Goal: Transaction & Acquisition: Download file/media

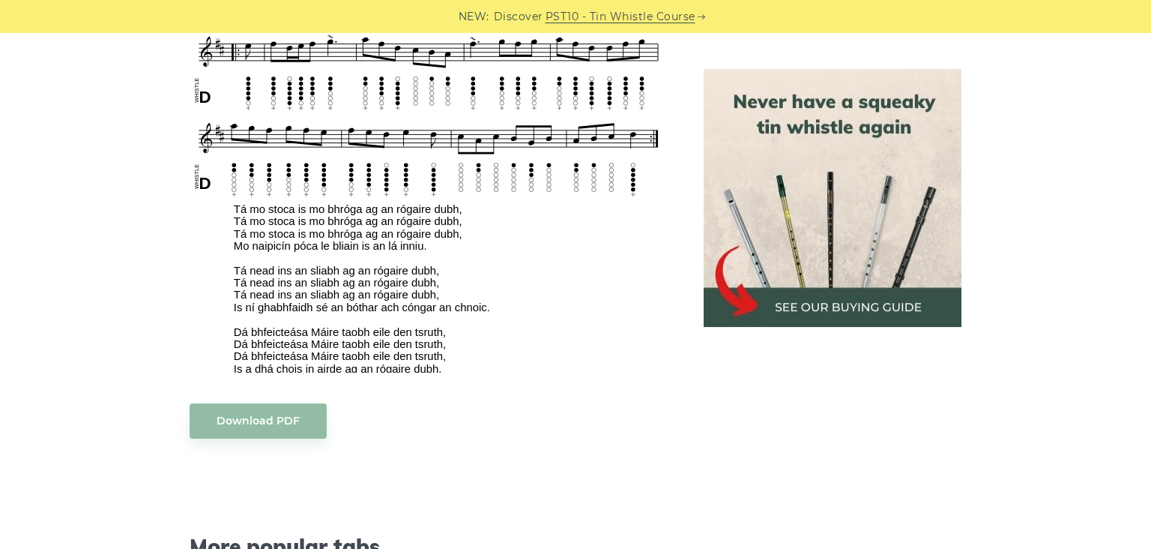
scroll to position [1133, 0]
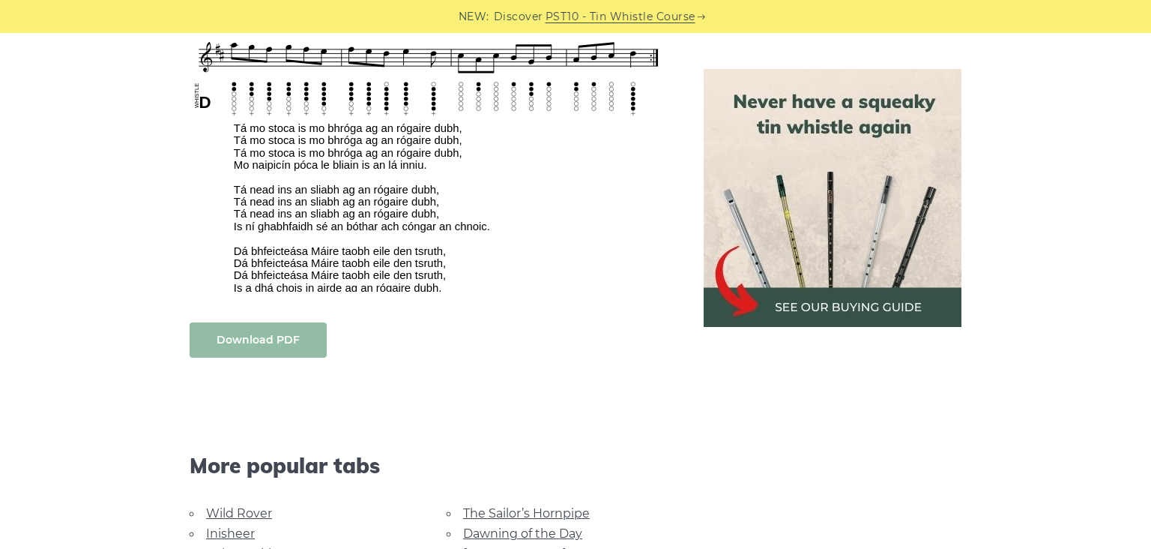
click at [211, 327] on link "Download PDF" at bounding box center [258, 339] width 137 height 35
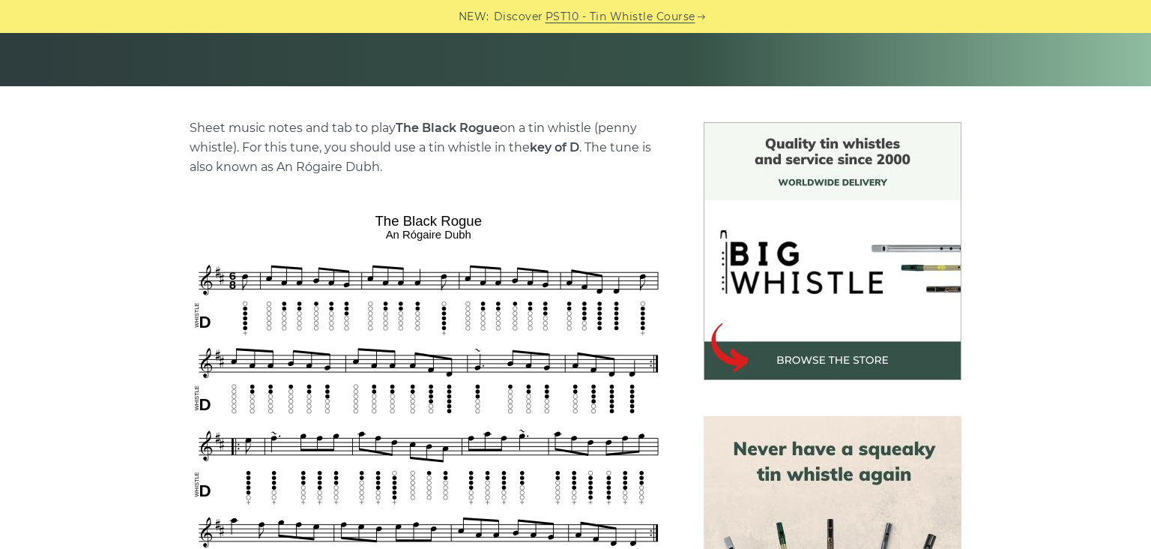
scroll to position [0, 0]
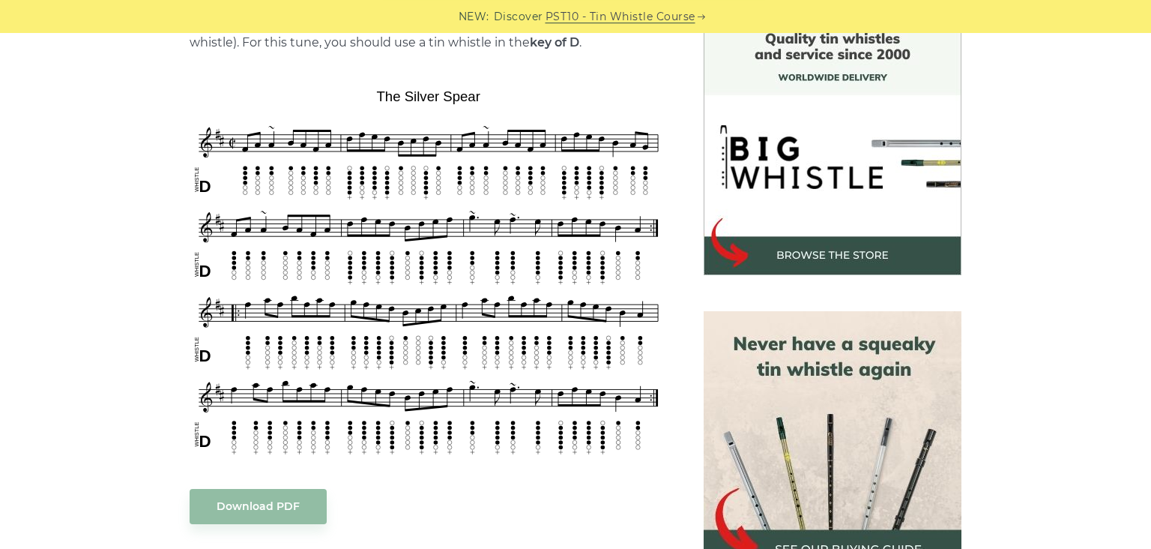
scroll to position [486, 0]
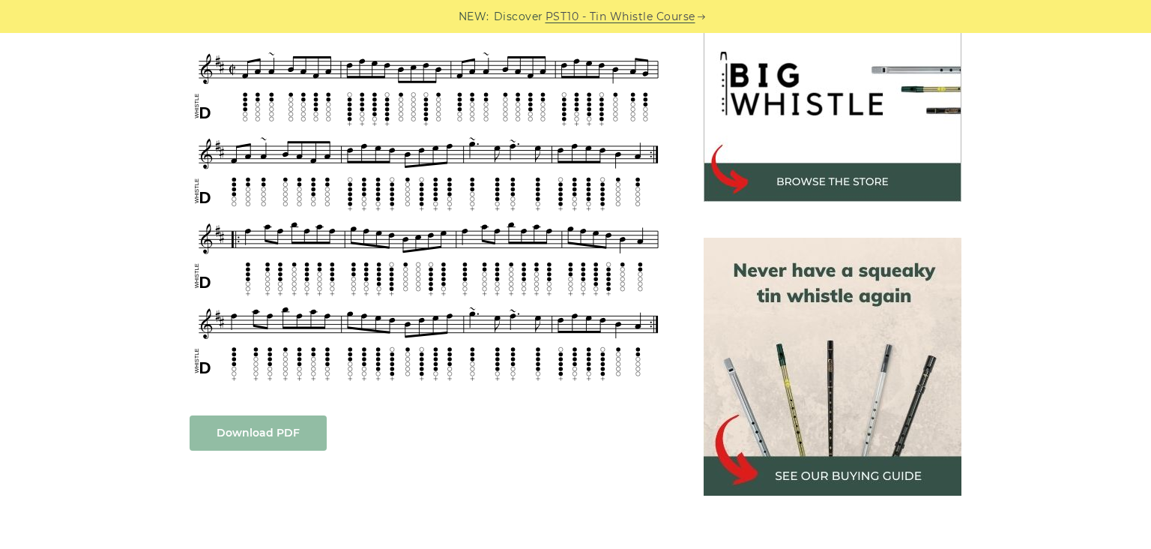
click at [238, 435] on link "Download PDF" at bounding box center [258, 432] width 137 height 35
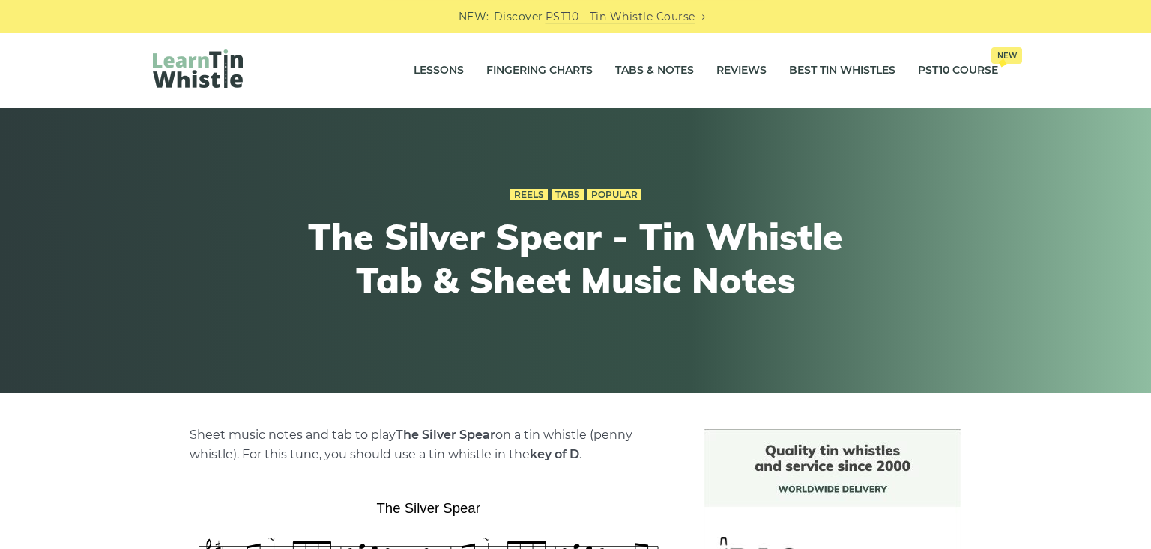
scroll to position [0, 0]
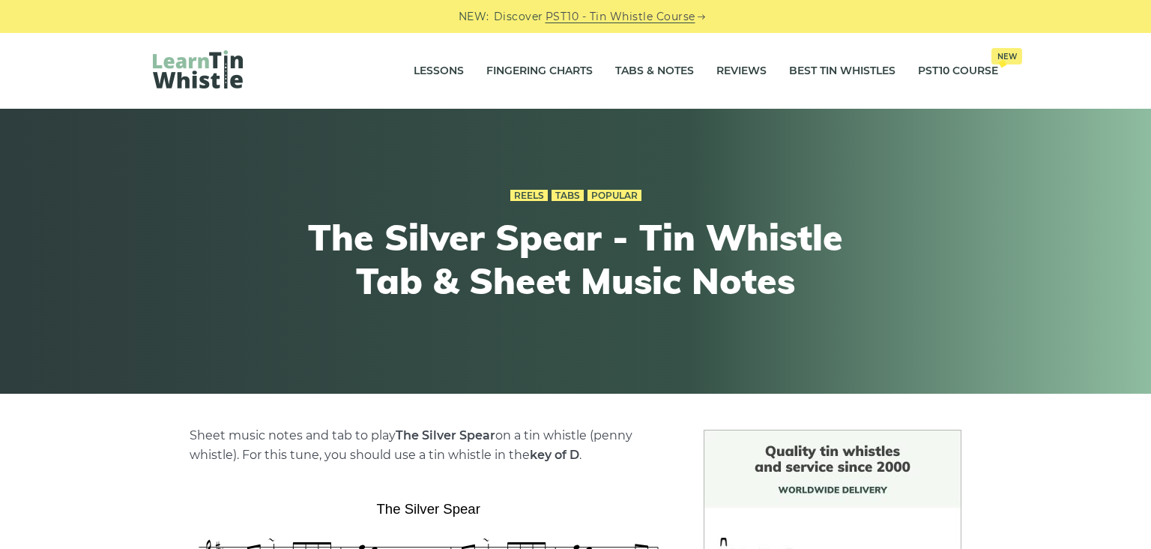
click at [187, 69] on img at bounding box center [198, 69] width 90 height 38
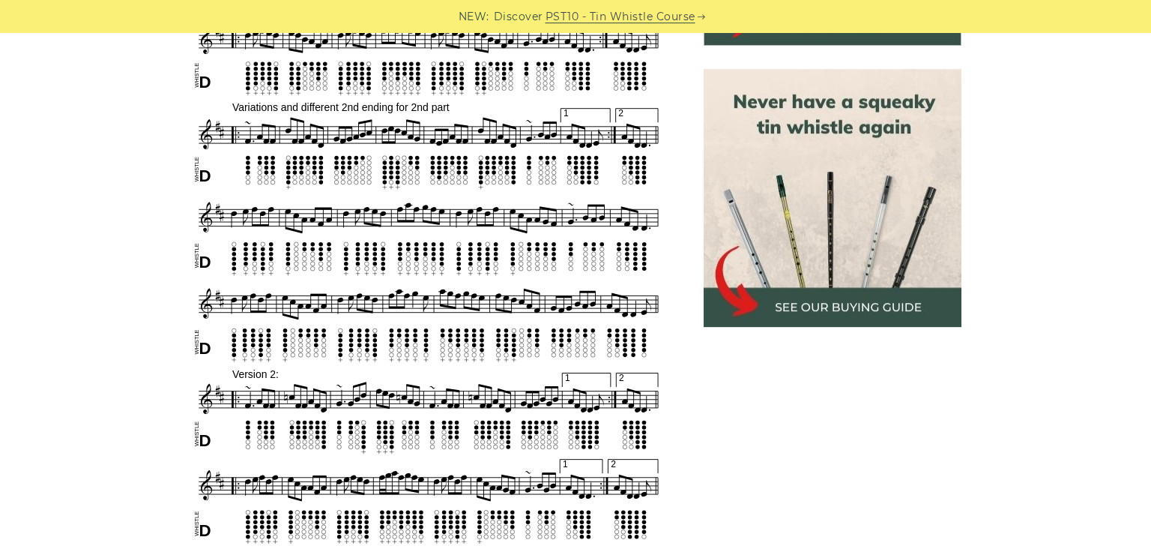
scroll to position [809, 0]
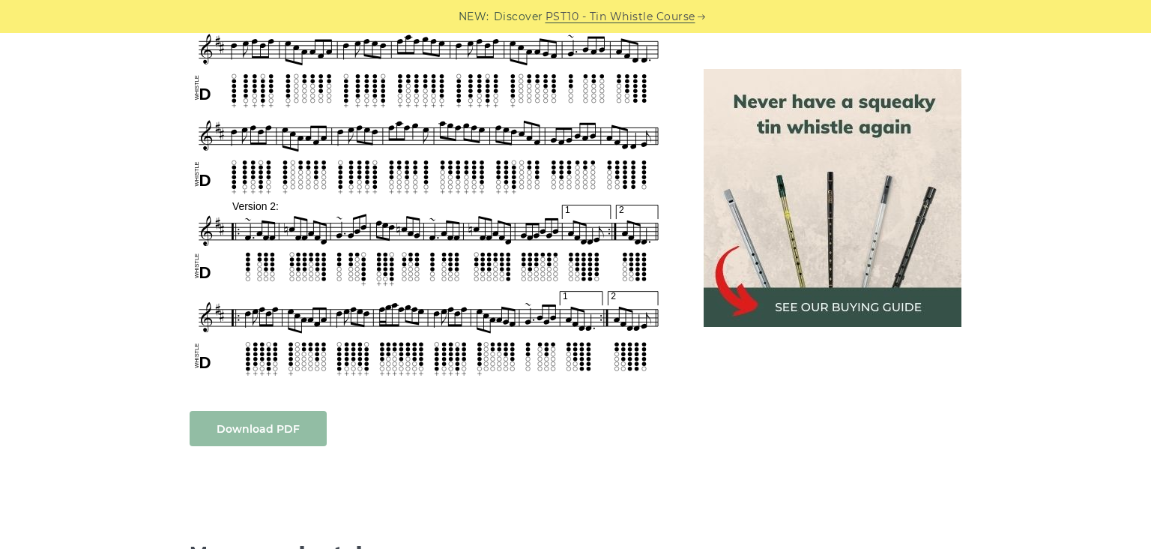
click at [298, 426] on link "Download PDF" at bounding box center [258, 428] width 137 height 35
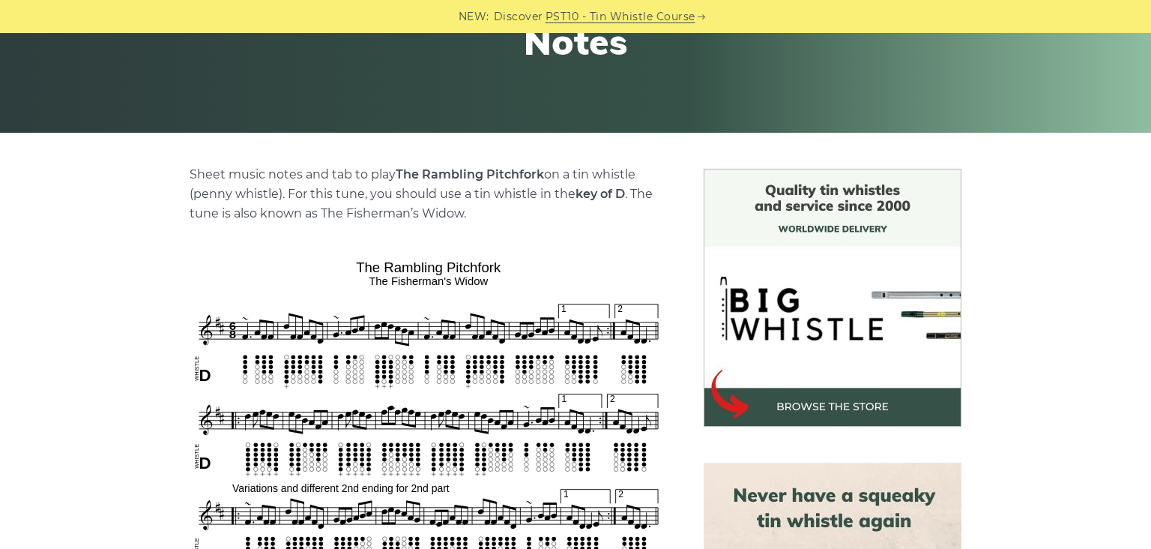
scroll to position [162, 0]
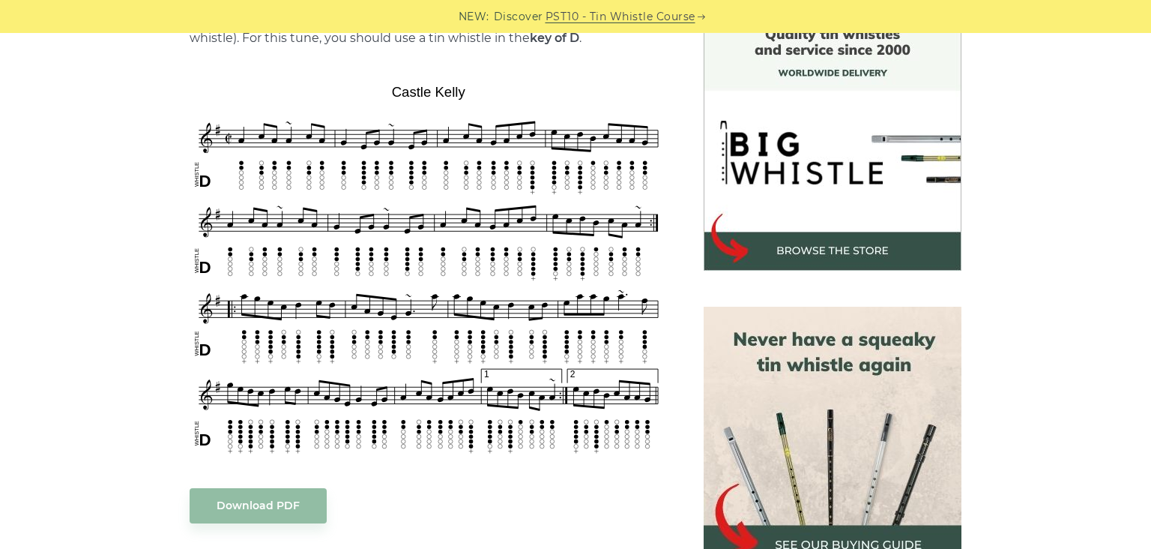
scroll to position [486, 0]
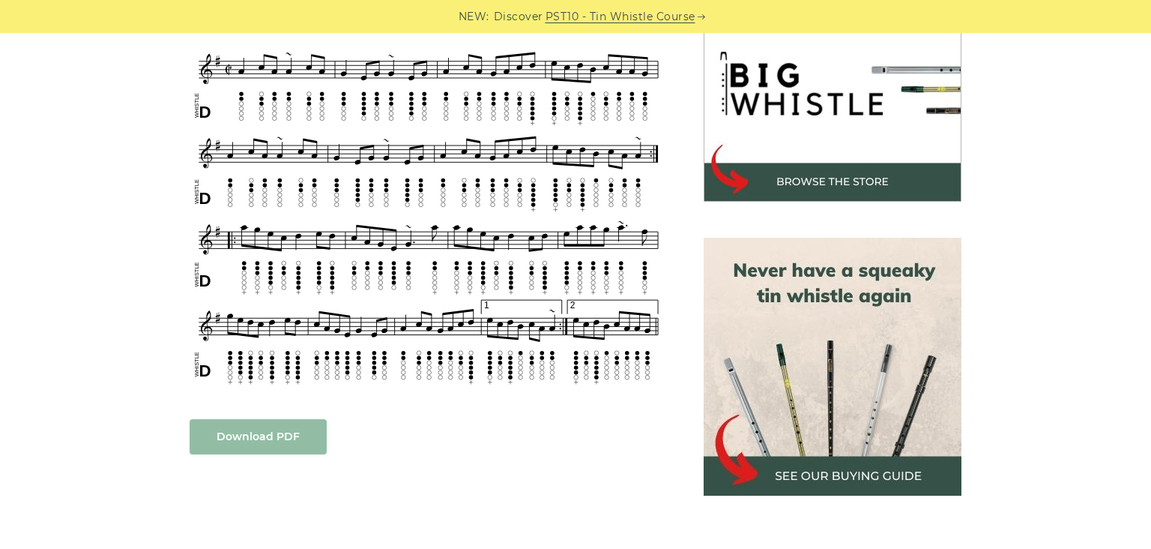
click at [243, 441] on link "Download PDF" at bounding box center [258, 436] width 137 height 35
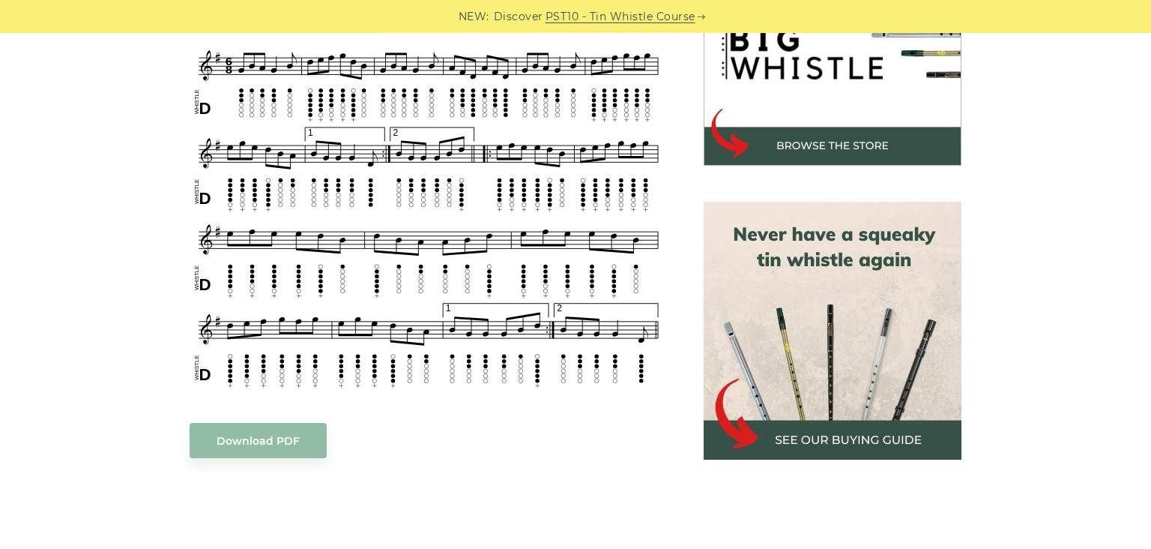
scroll to position [648, 0]
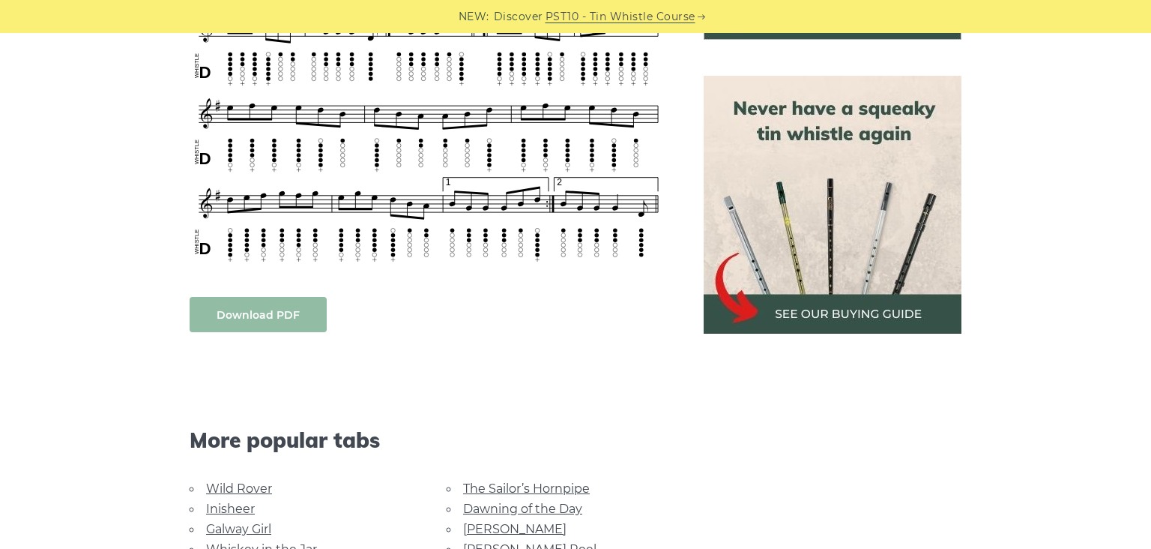
click at [295, 309] on link "Download PDF" at bounding box center [258, 314] width 137 height 35
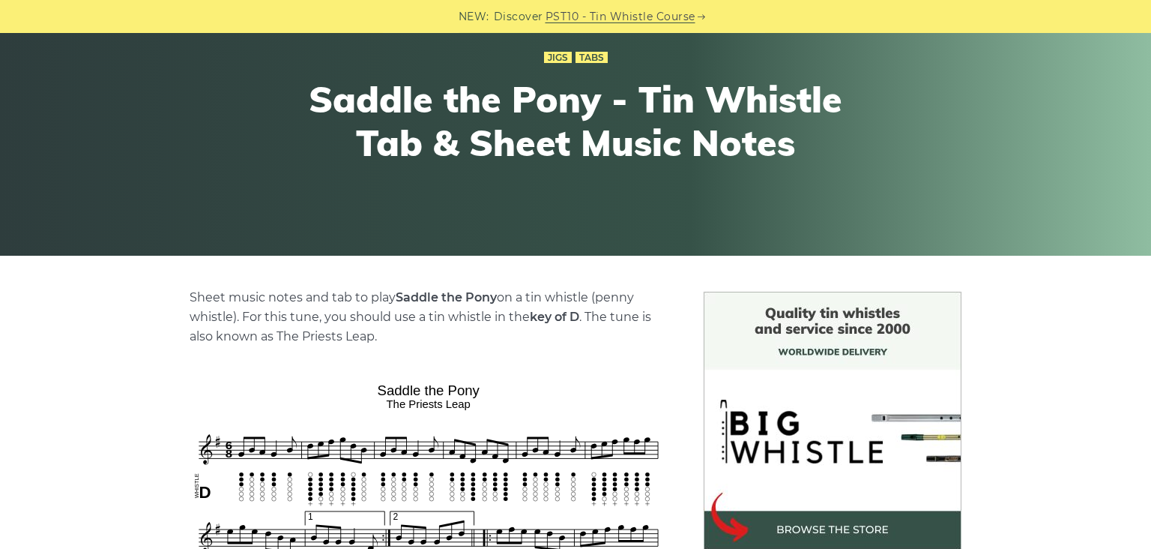
scroll to position [0, 0]
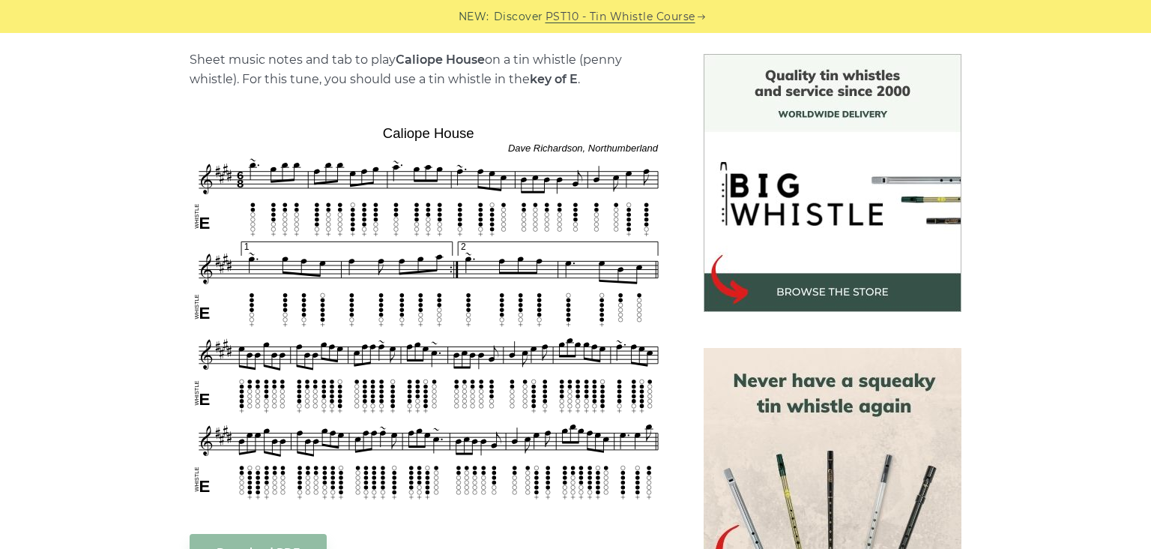
scroll to position [486, 0]
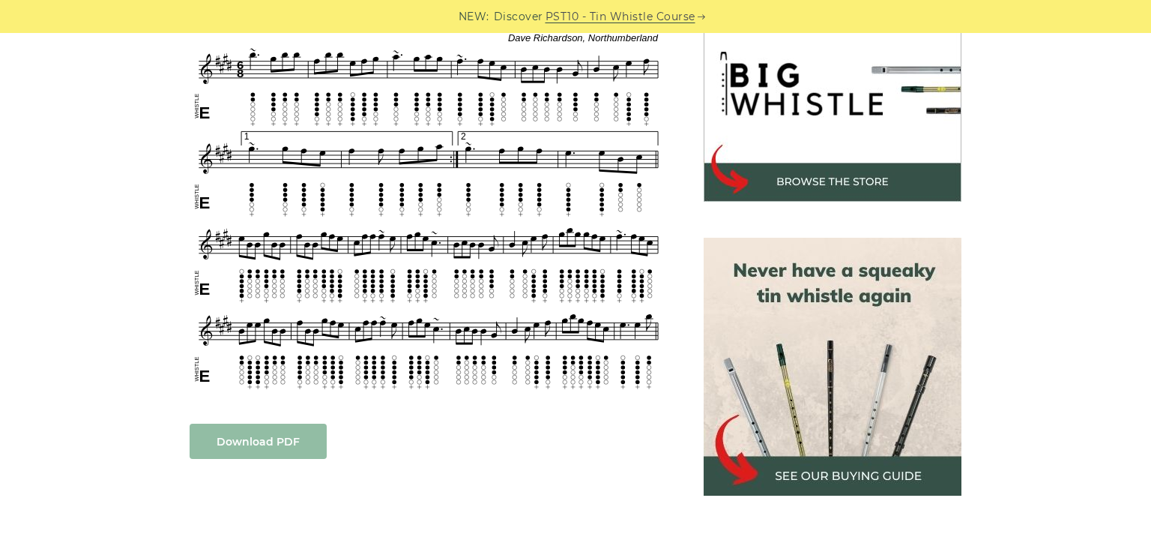
click at [293, 442] on link "Download PDF" at bounding box center [258, 440] width 137 height 35
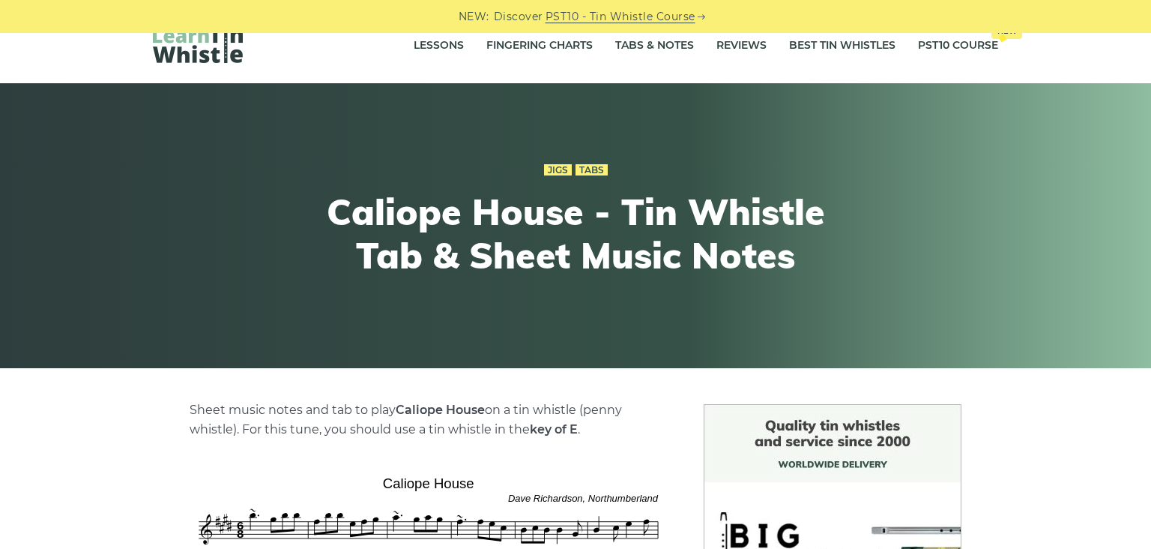
scroll to position [0, 0]
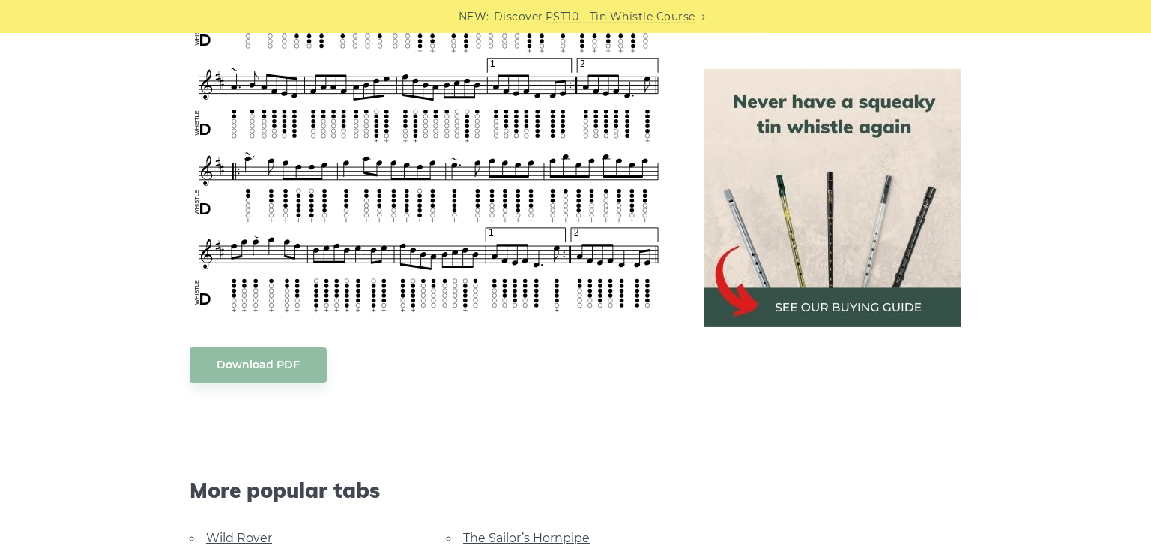
scroll to position [1052, 0]
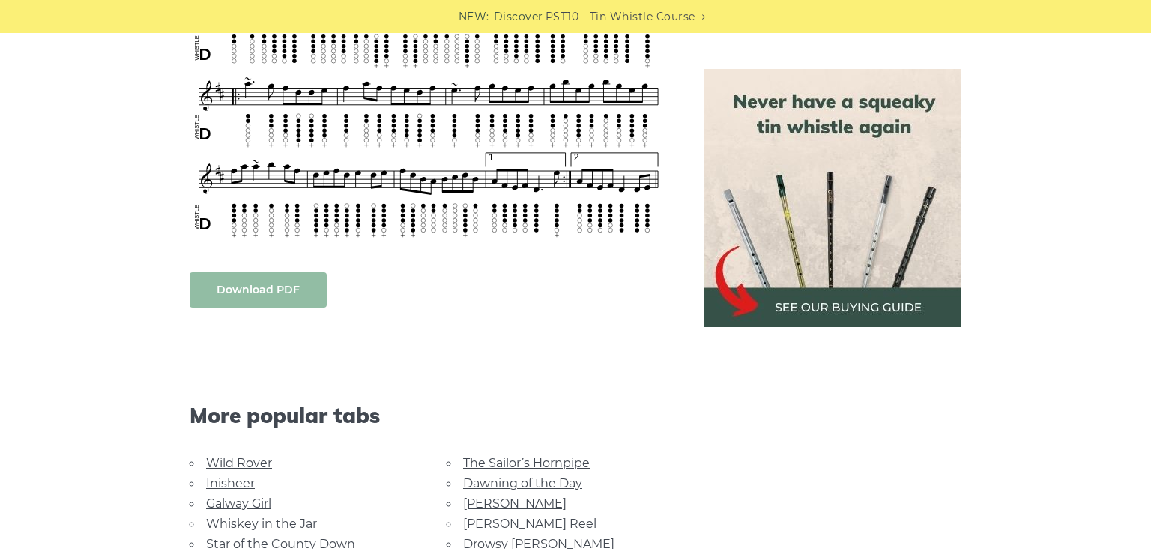
click at [269, 298] on link "Download PDF" at bounding box center [258, 289] width 137 height 35
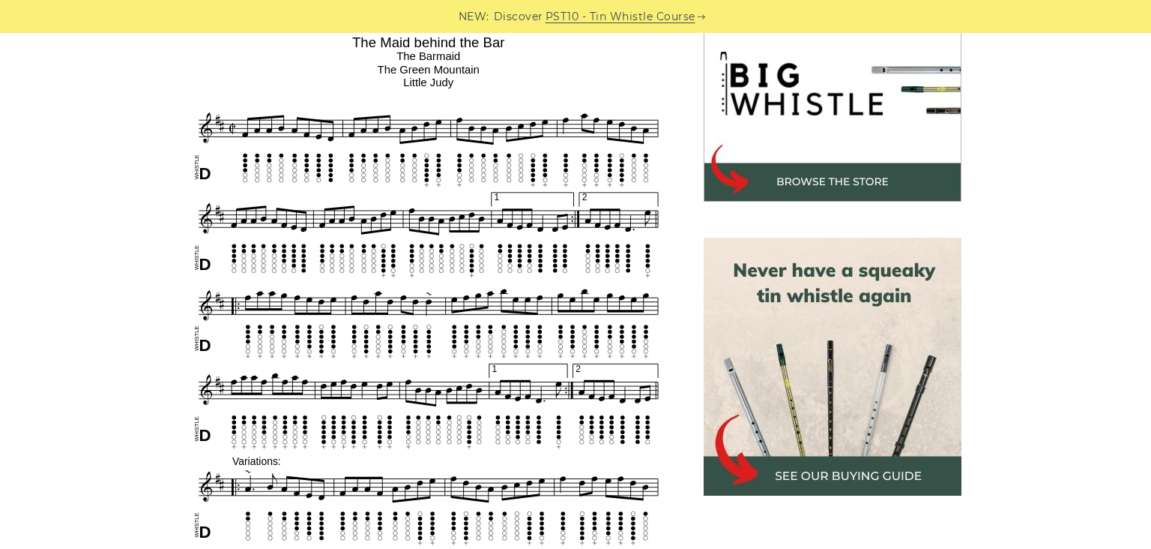
scroll to position [0, 0]
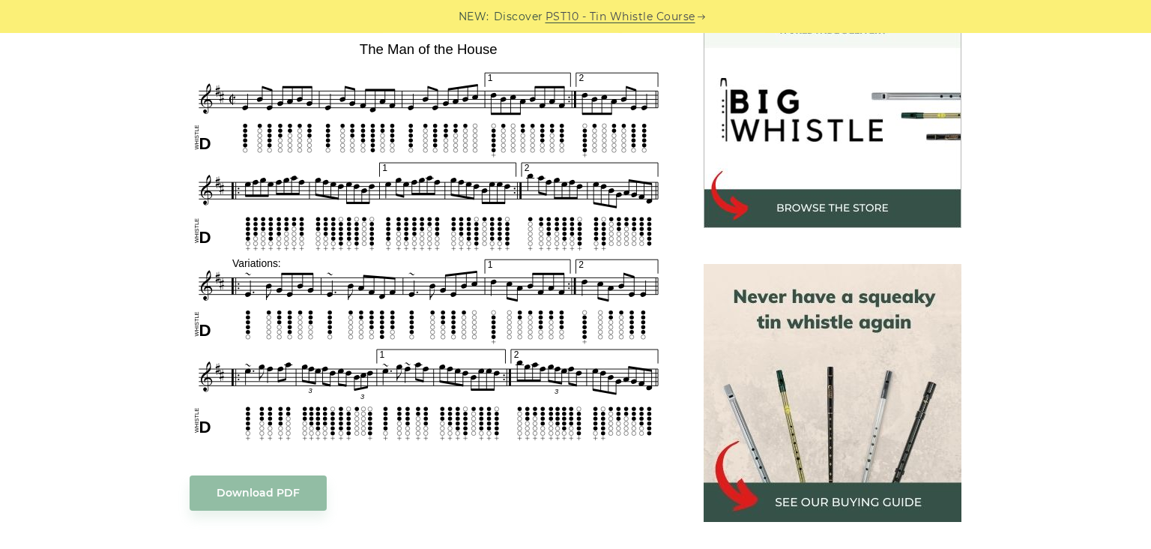
scroll to position [567, 0]
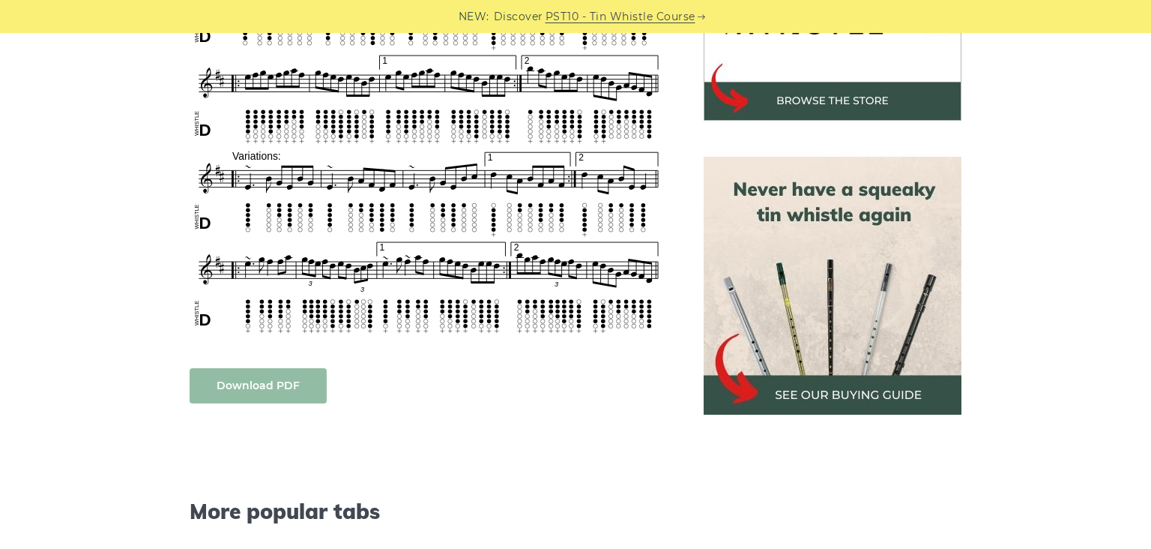
click at [301, 393] on link "Download PDF" at bounding box center [258, 385] width 137 height 35
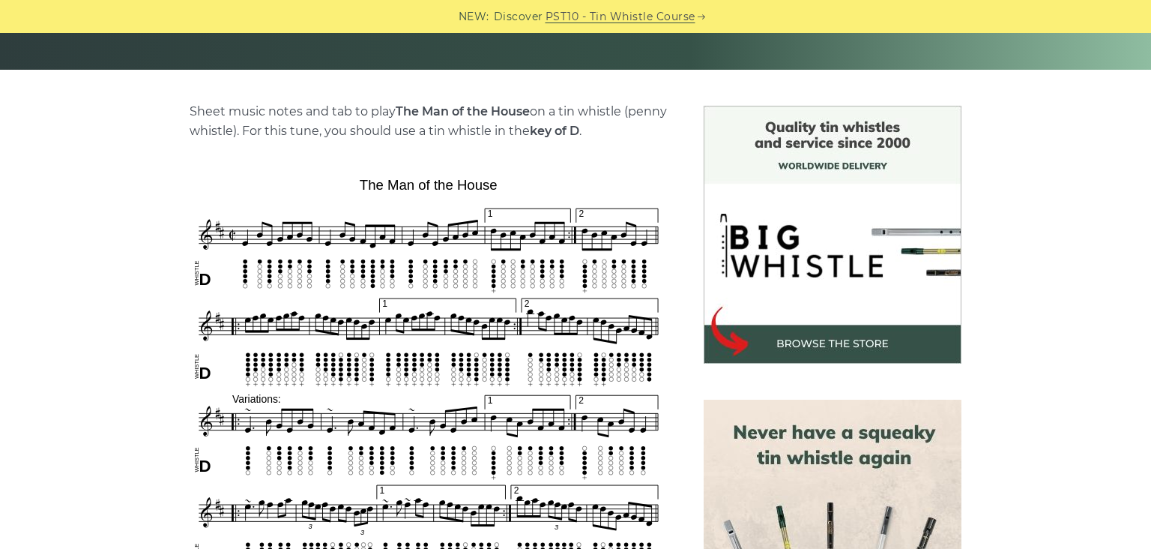
scroll to position [0, 0]
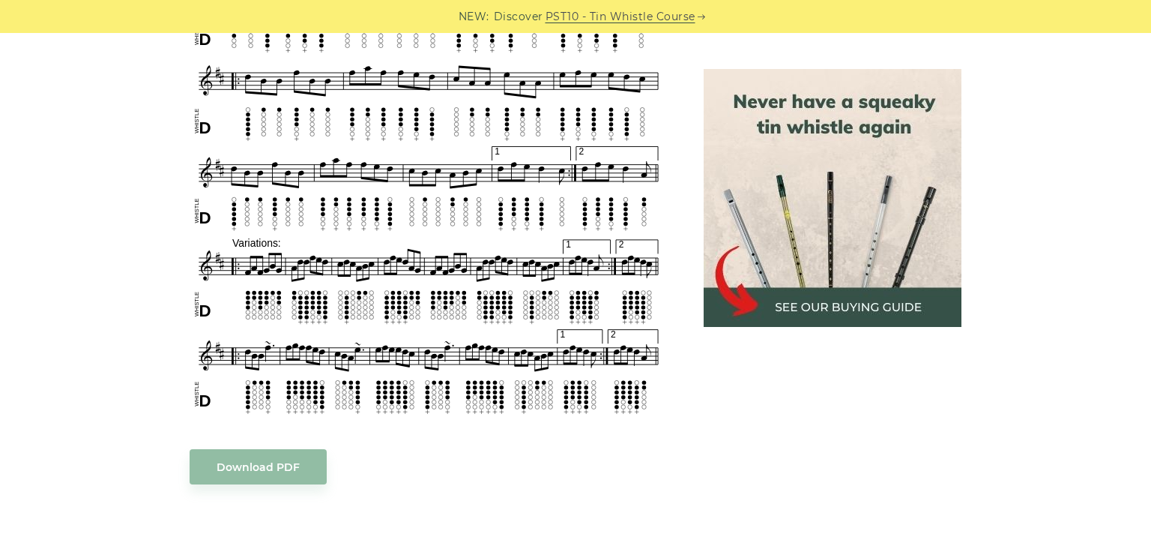
scroll to position [971, 0]
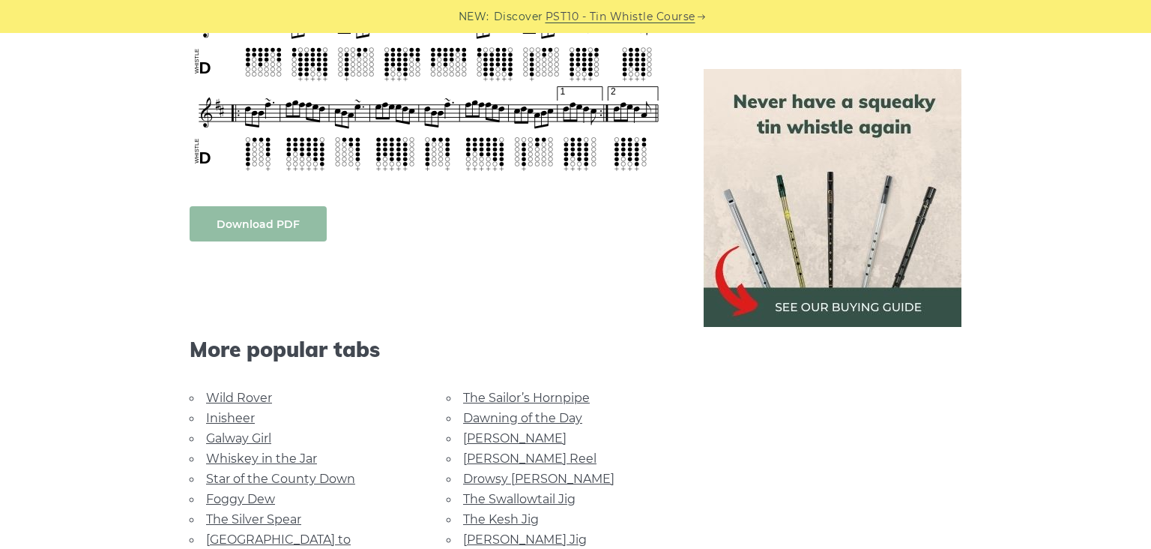
click at [301, 206] on link "Download PDF" at bounding box center [258, 223] width 137 height 35
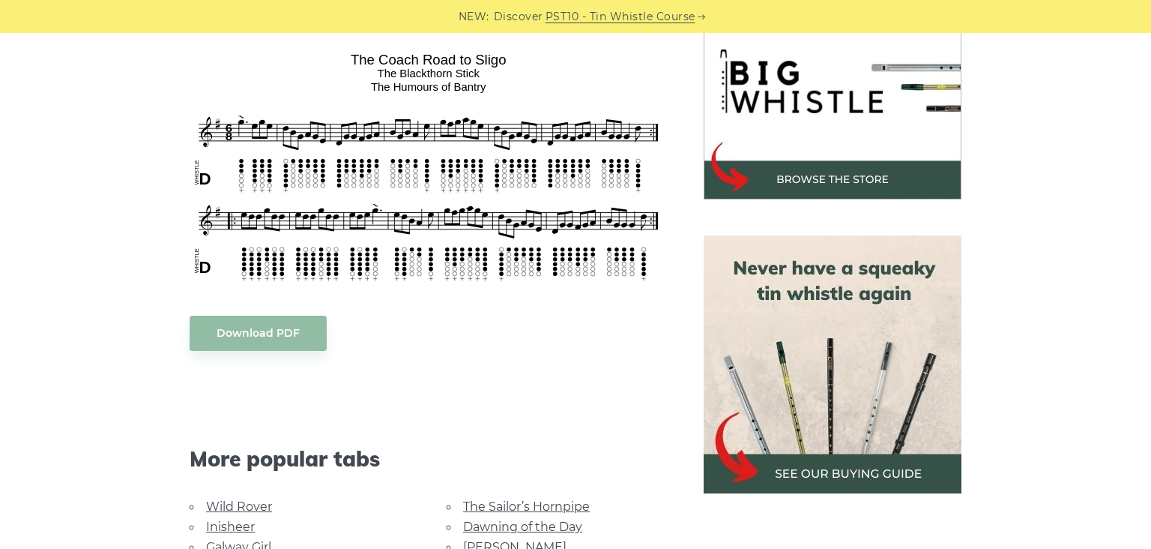
scroll to position [567, 0]
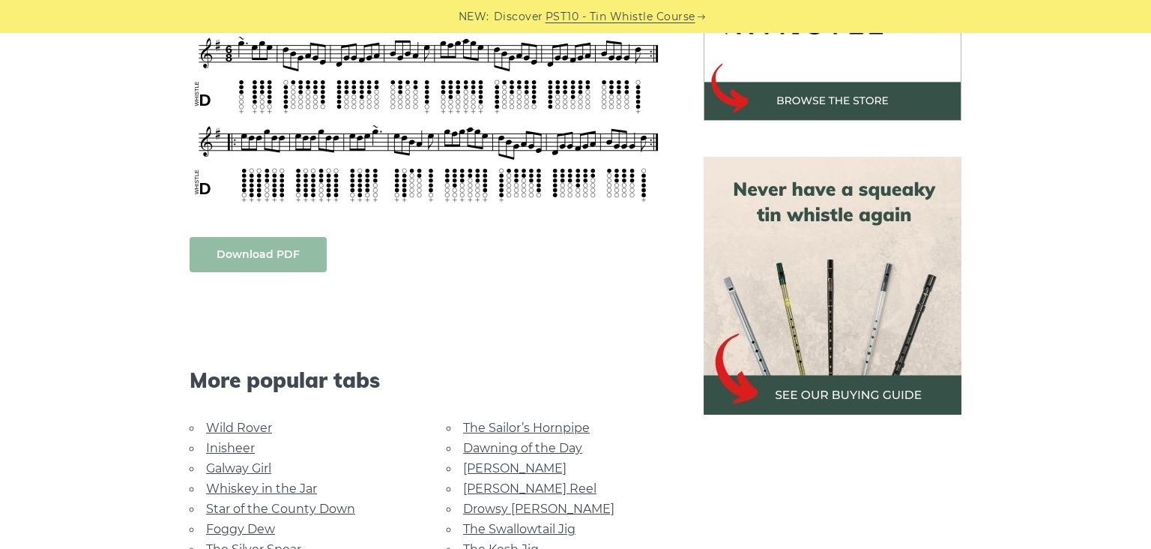
click at [241, 237] on link "Download PDF" at bounding box center [258, 254] width 137 height 35
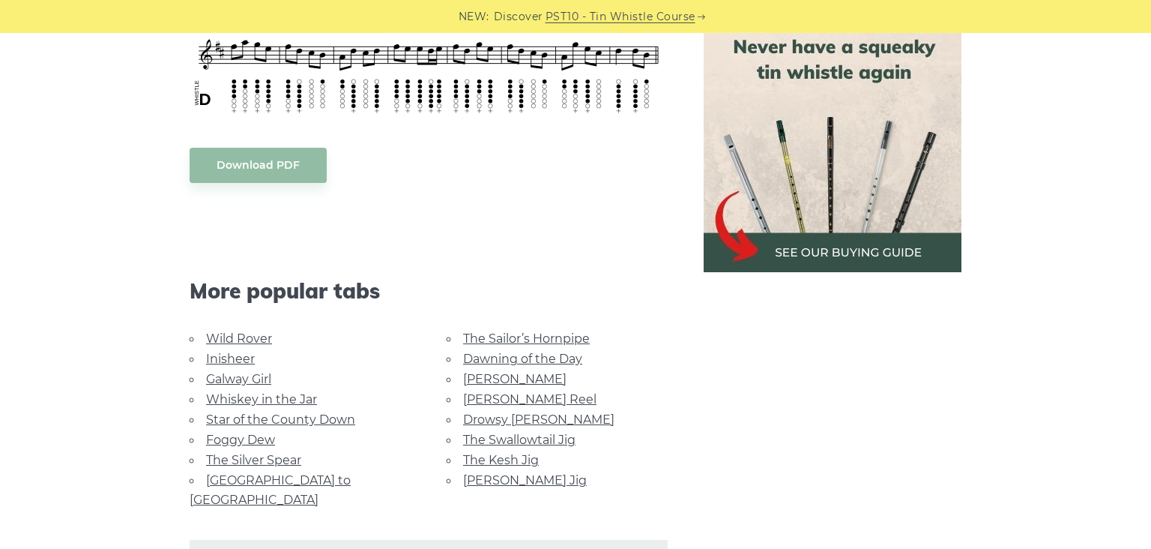
scroll to position [809, 0]
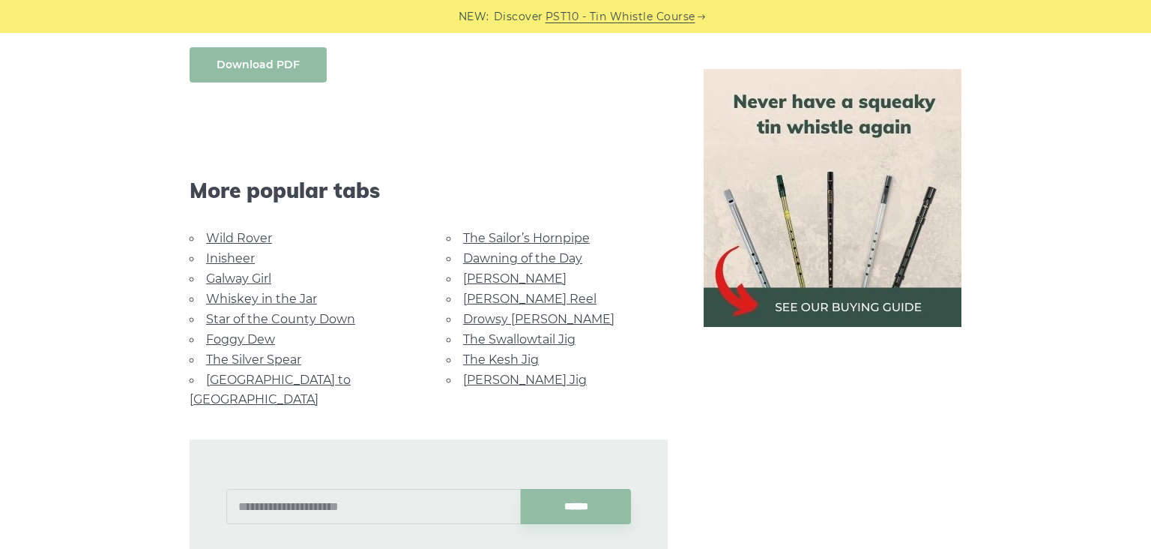
click at [264, 57] on link "Download PDF" at bounding box center [258, 64] width 137 height 35
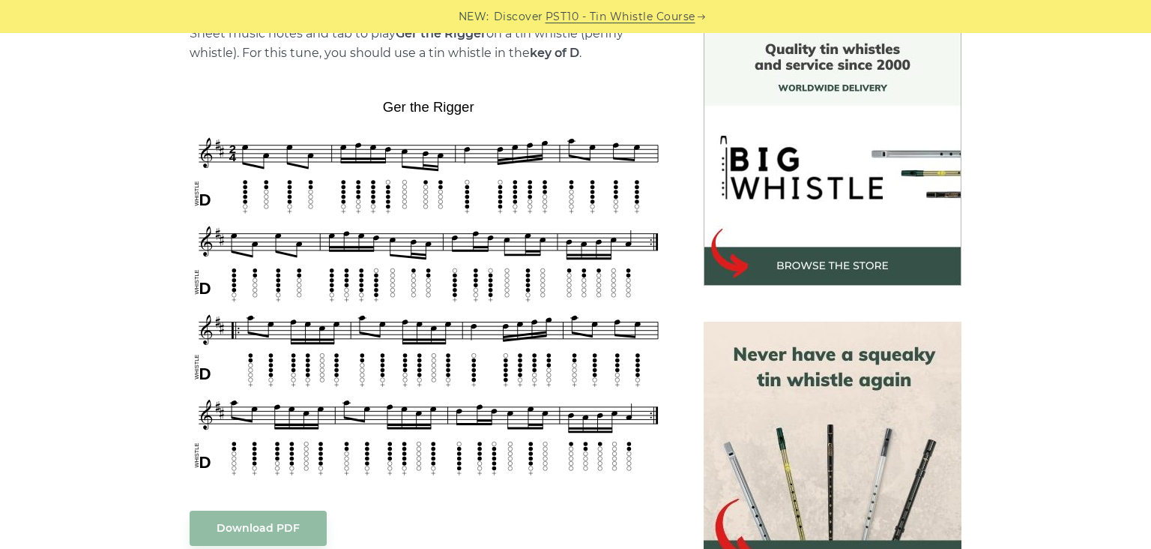
scroll to position [486, 0]
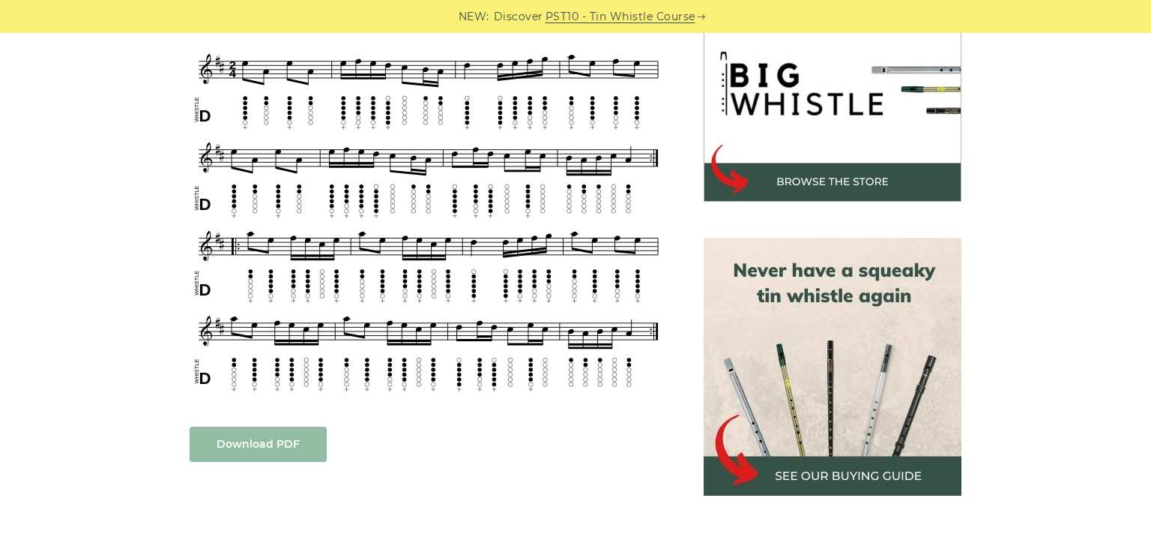
click at [290, 453] on link "Download PDF" at bounding box center [258, 443] width 137 height 35
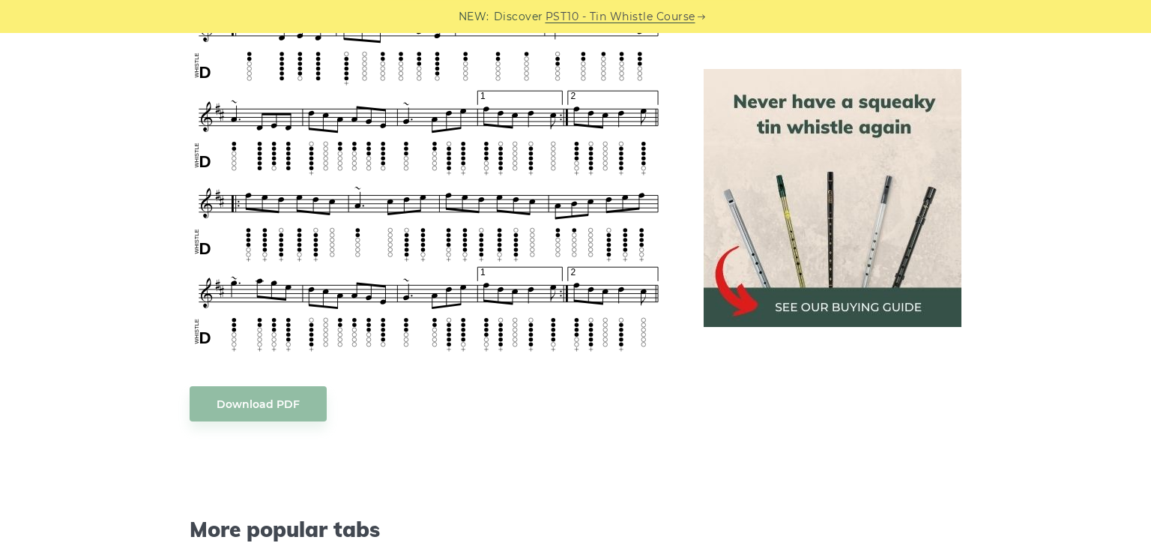
scroll to position [1457, 0]
click at [222, 408] on link "Download PDF" at bounding box center [258, 402] width 137 height 35
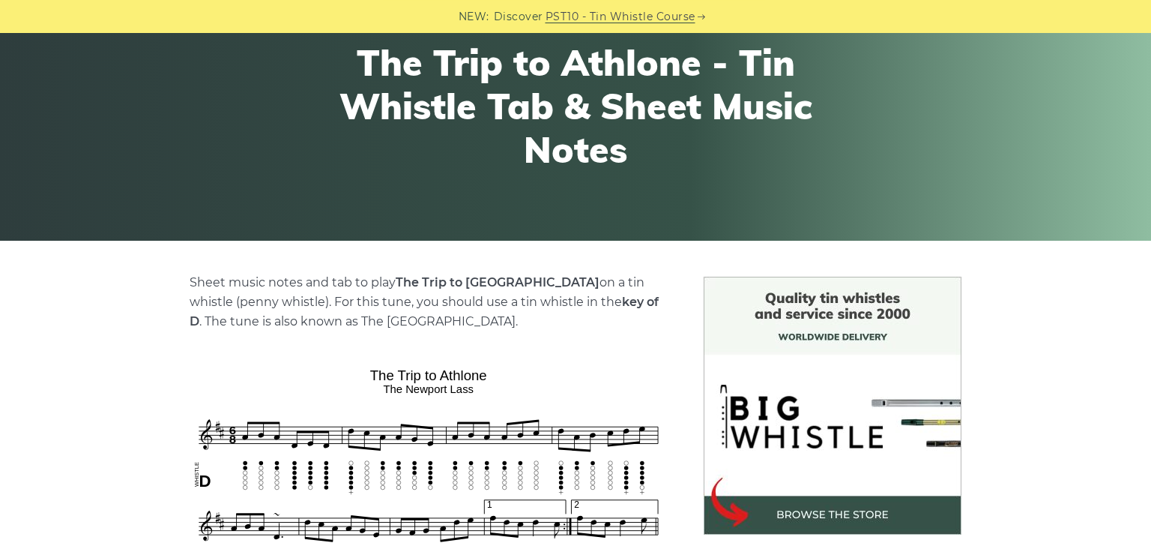
scroll to position [0, 0]
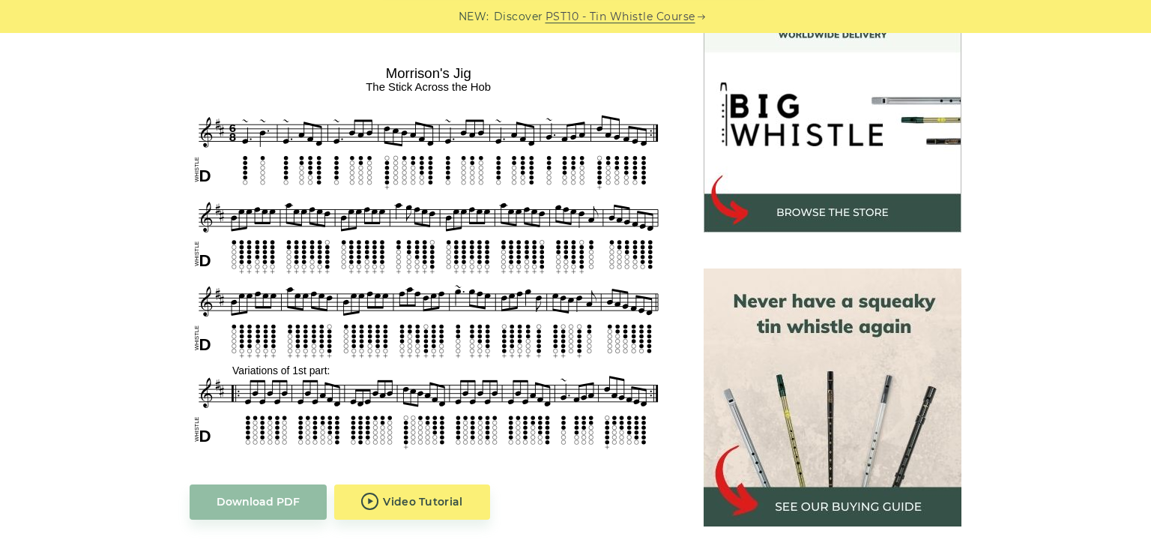
scroll to position [486, 0]
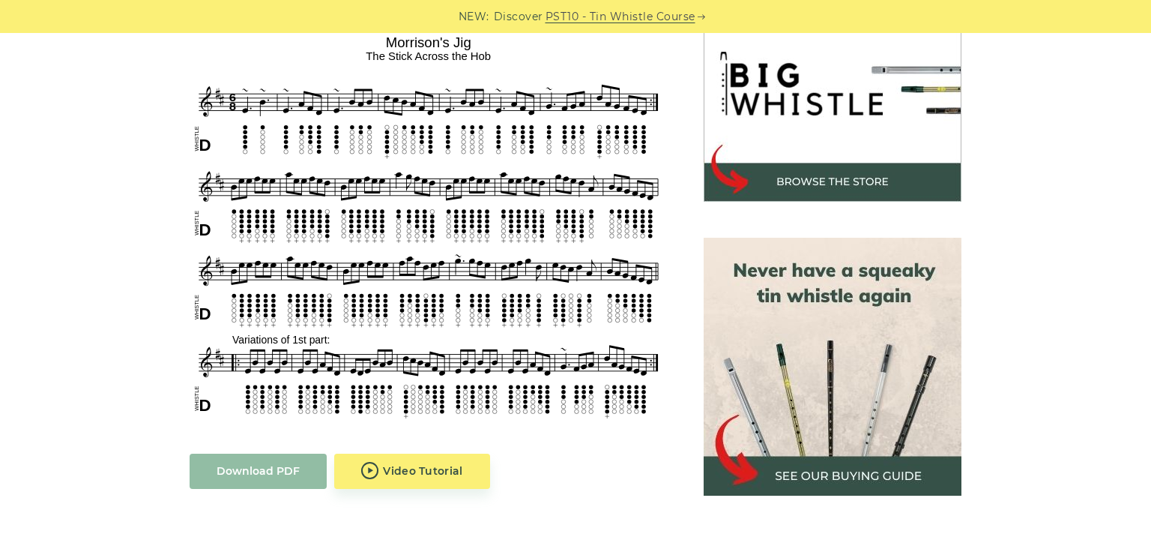
click at [291, 462] on link "Download PDF" at bounding box center [258, 470] width 137 height 35
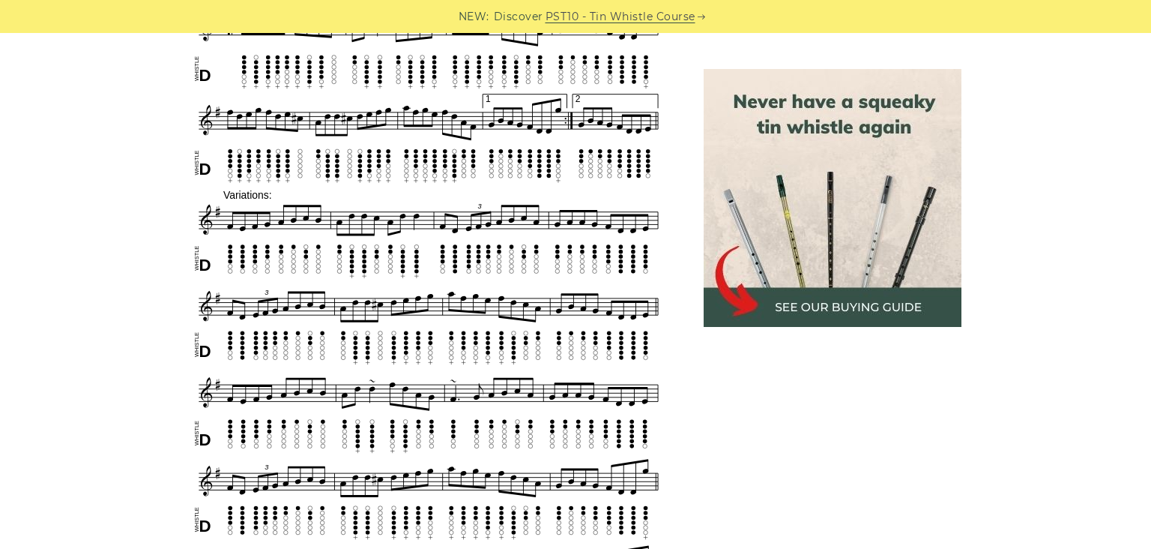
scroll to position [1052, 0]
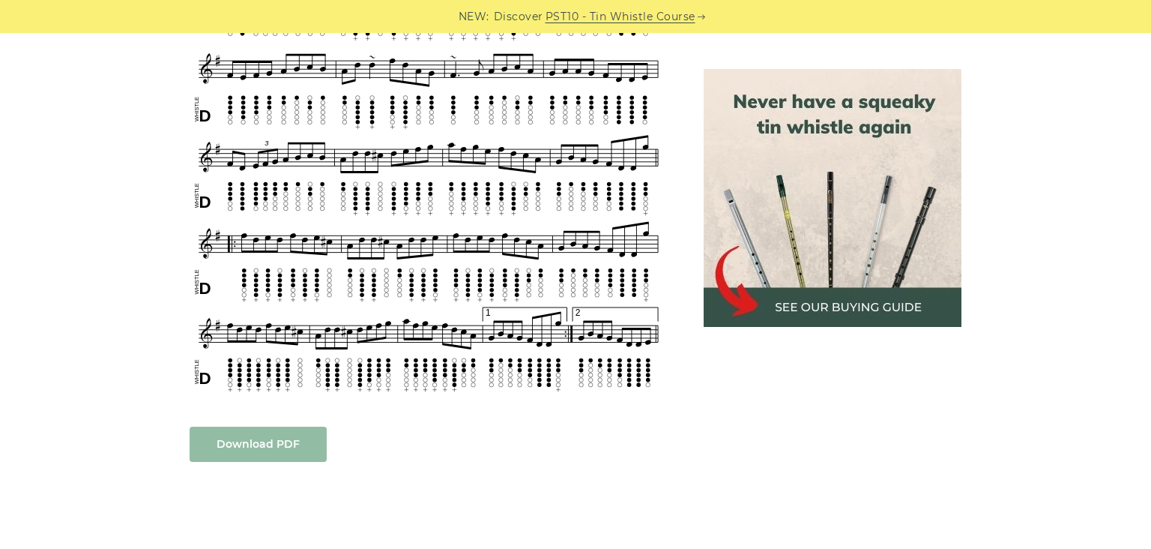
click at [274, 426] on link "Download PDF" at bounding box center [258, 443] width 137 height 35
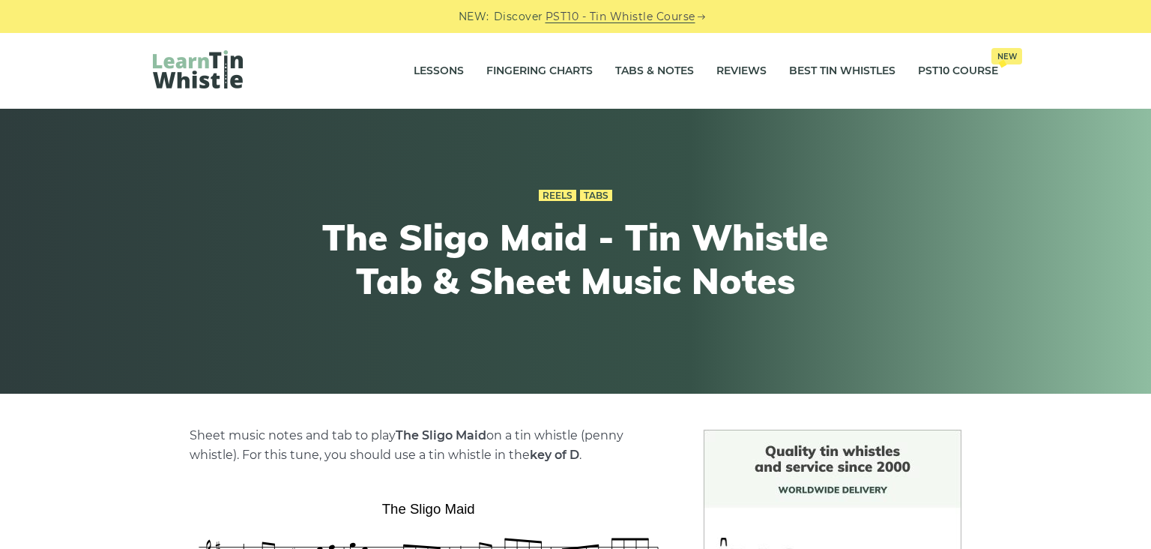
scroll to position [486, 0]
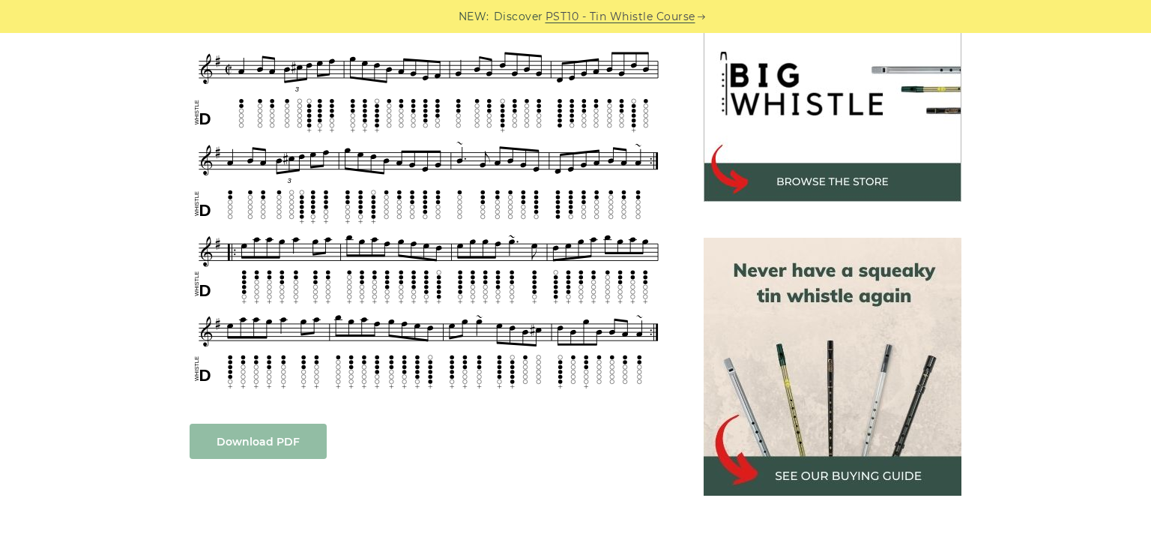
click at [244, 440] on link "Download PDF" at bounding box center [258, 440] width 137 height 35
